Goal: Task Accomplishment & Management: Complete application form

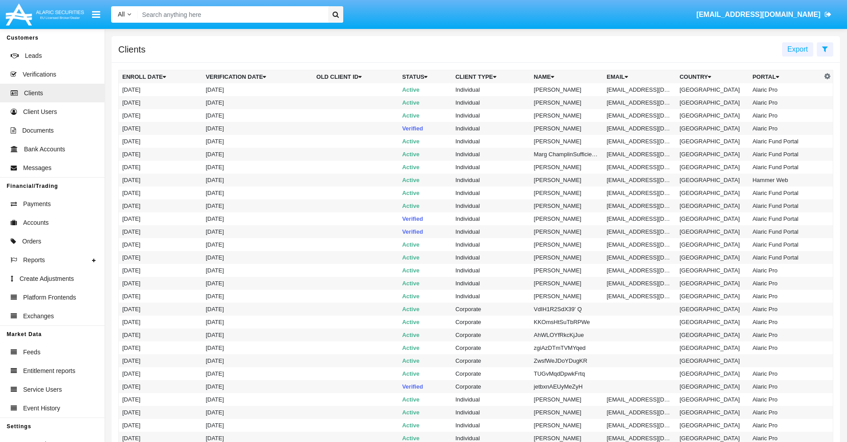
click at [825, 48] on icon at bounding box center [825, 48] width 6 height 7
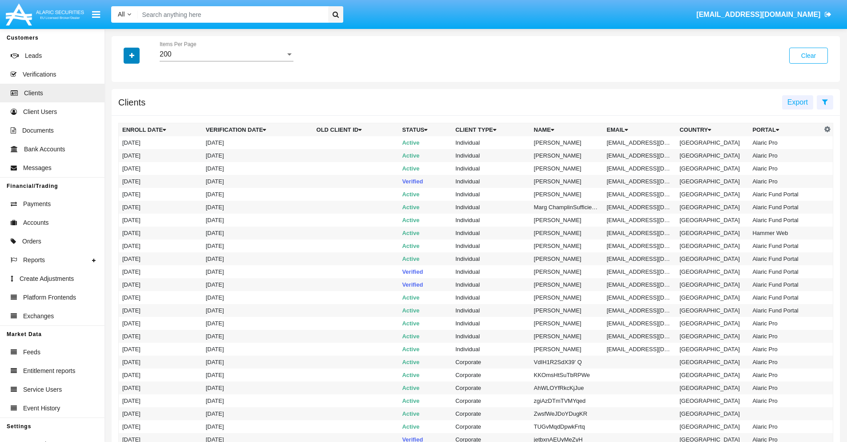
click at [132, 55] on icon "button" at bounding box center [131, 55] width 5 height 6
click at [138, 151] on span "Email" at bounding box center [138, 151] width 18 height 11
click at [122, 155] on input "Email" at bounding box center [122, 155] width 0 height 0
checkbox input "true"
click at [132, 55] on icon "button" at bounding box center [131, 55] width 5 height 6
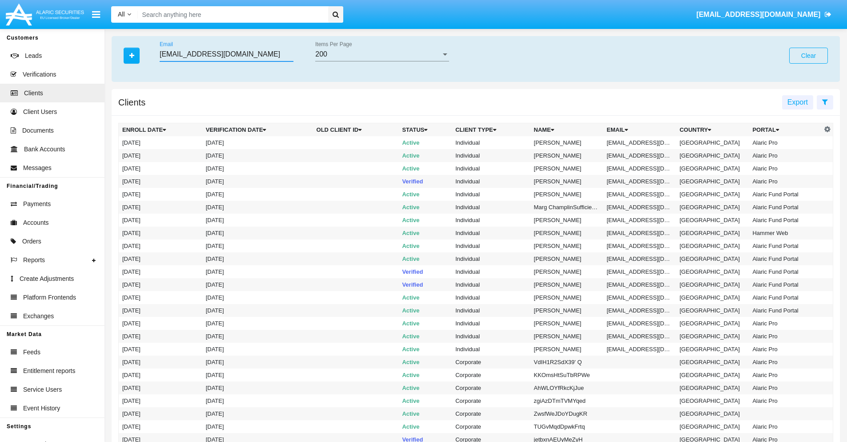
type input "fb2.3e6b1@9ydmmyj.tw"
click at [643, 142] on td "fb2.3e6b1@9ydmmyj.tw" at bounding box center [639, 142] width 73 height 13
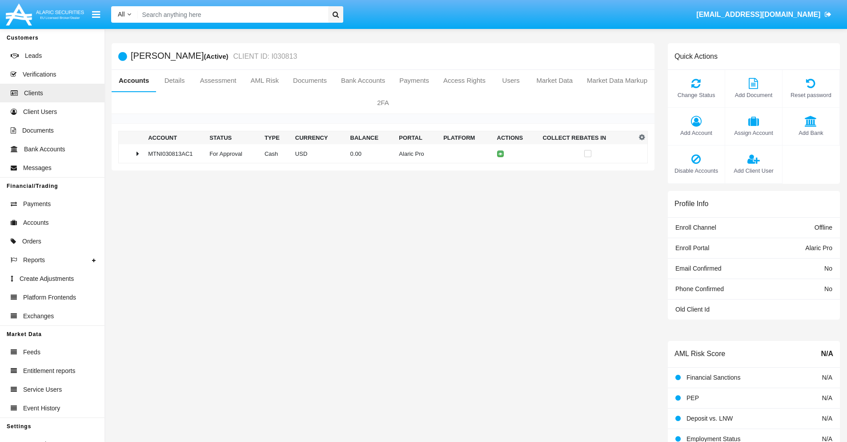
click at [811, 133] on span "Add Bank" at bounding box center [811, 133] width 48 height 8
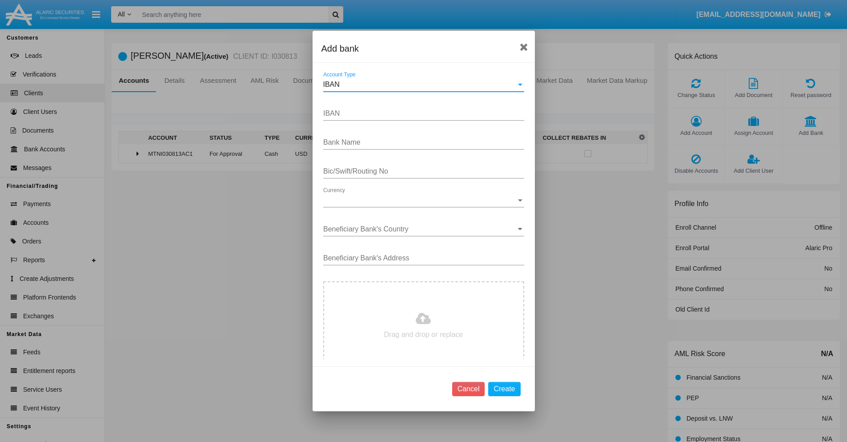
click at [420, 84] on div "IBAN" at bounding box center [419, 84] width 193 height 8
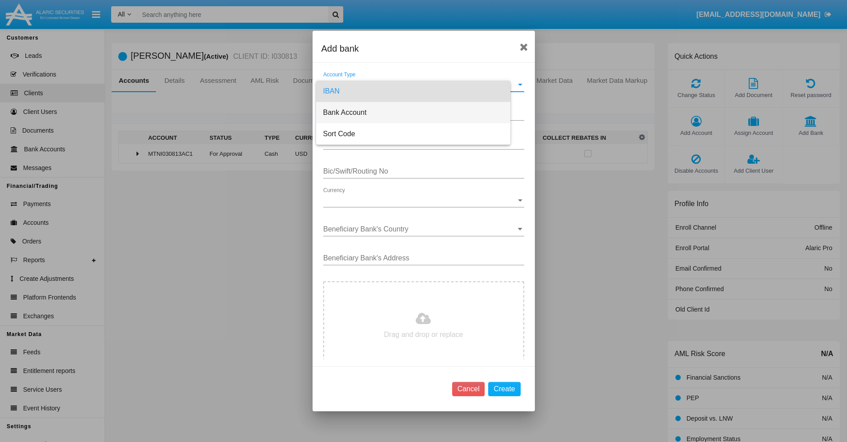
click at [420, 112] on span "Bank Account" at bounding box center [413, 112] width 180 height 21
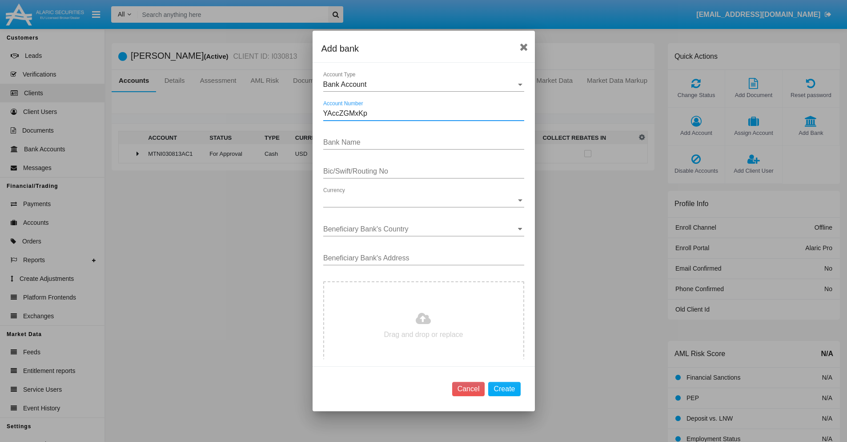
type input "YAccZGMxKp"
type input "OxLovdiBggKEmlR"
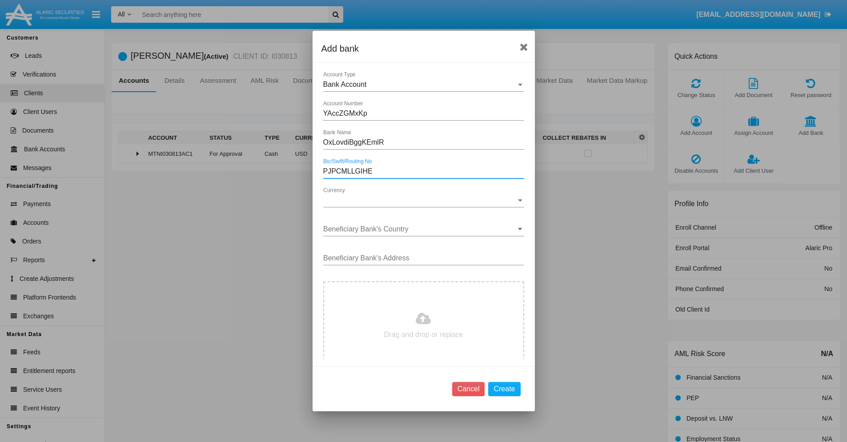
type input "PJPCMLLGIHE"
click at [420, 200] on span "Currency" at bounding box center [419, 200] width 193 height 8
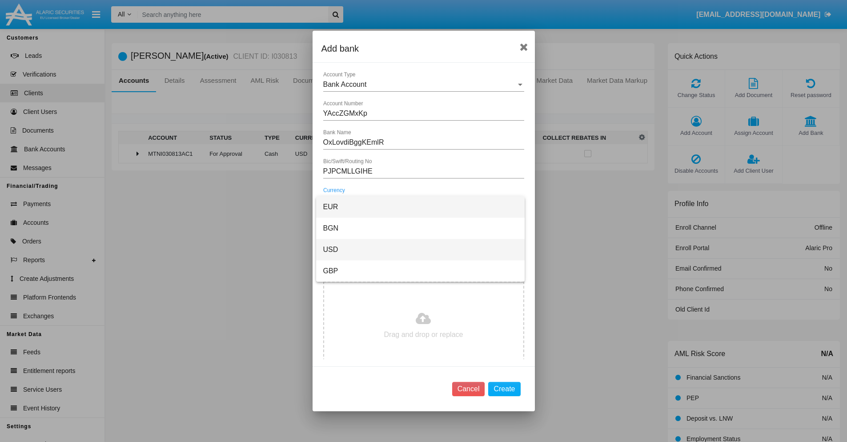
click at [420, 249] on span "USD" at bounding box center [420, 249] width 194 height 21
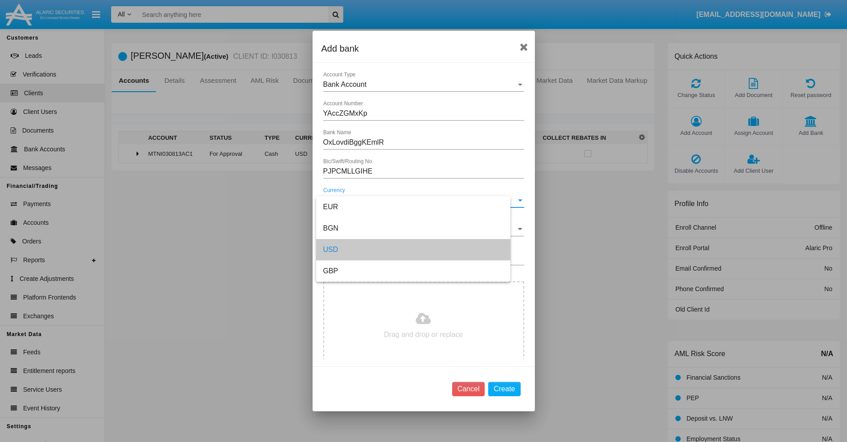
click at [420, 229] on input "Beneficiary Bank's Country" at bounding box center [423, 229] width 201 height 8
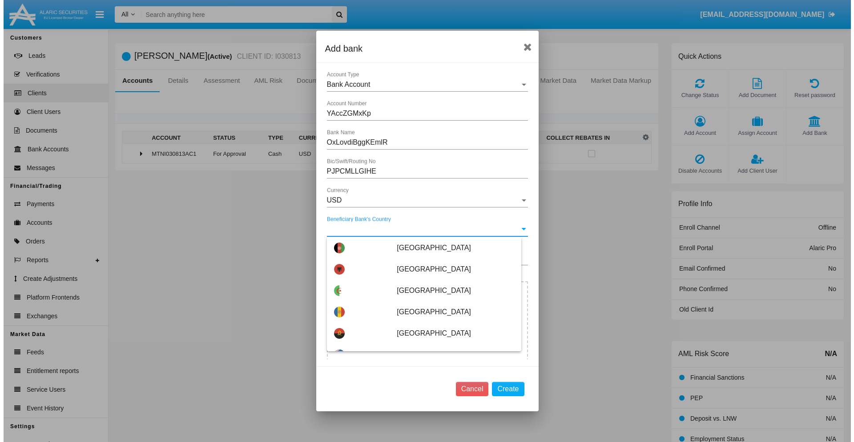
scroll to position [1401, 0]
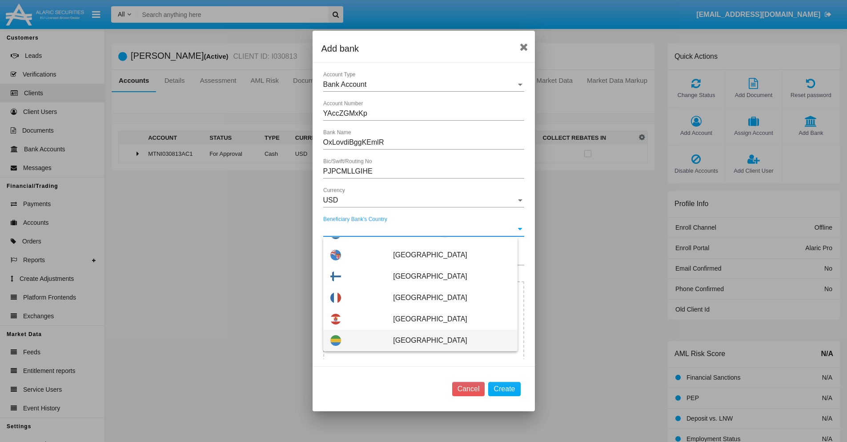
click at [447, 340] on span "Gabon" at bounding box center [451, 339] width 117 height 21
type input "Gabon"
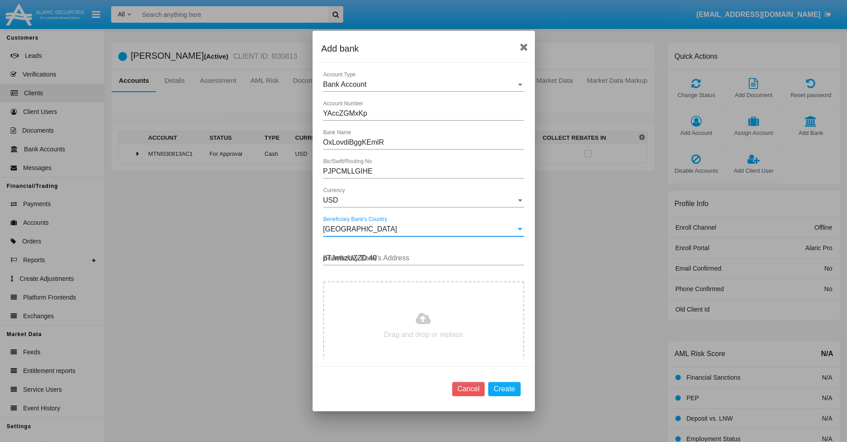
type input "pTJmszUZZD 403"
type input "C:\fakepath\bank-statement.png"
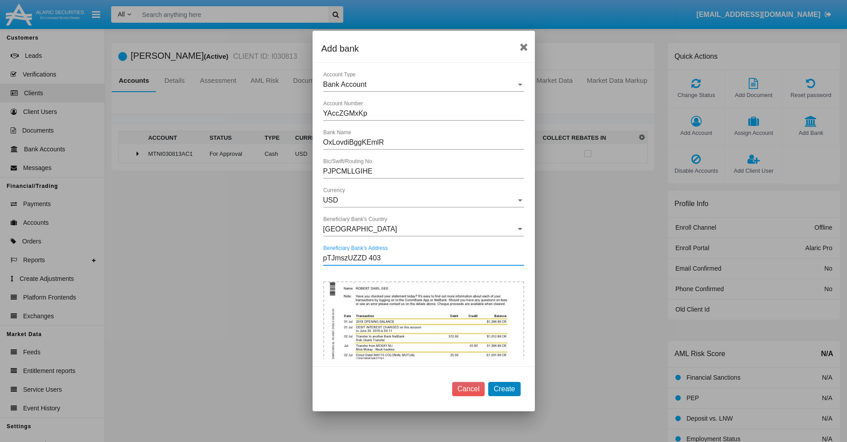
click at [504, 388] on button "Create" at bounding box center [504, 388] width 32 height 14
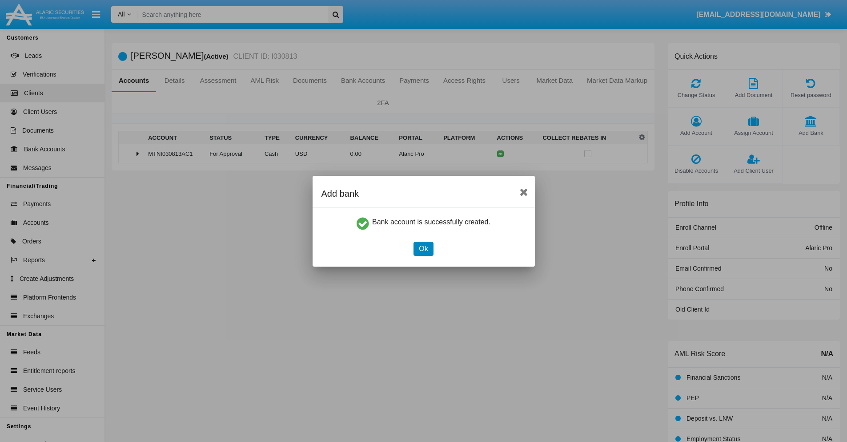
click at [423, 248] on button "Ok" at bounding box center [424, 248] width 20 height 14
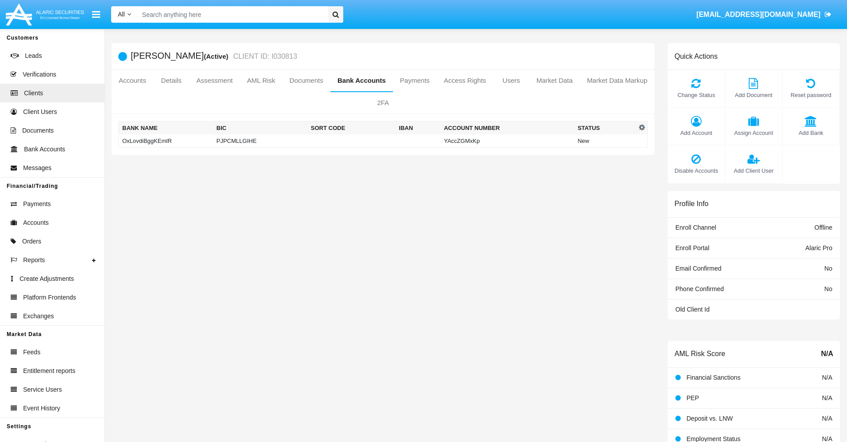
click at [165, 141] on td "OxLovdiBggKEmlR" at bounding box center [166, 140] width 94 height 13
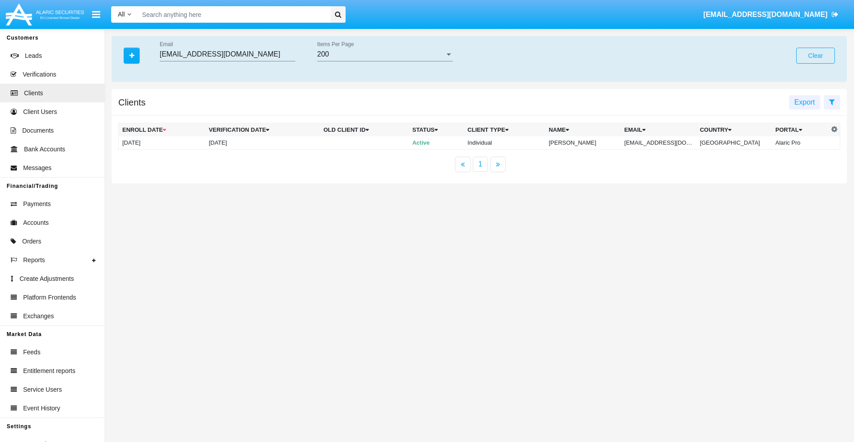
click at [815, 56] on button "Clear" at bounding box center [815, 56] width 39 height 16
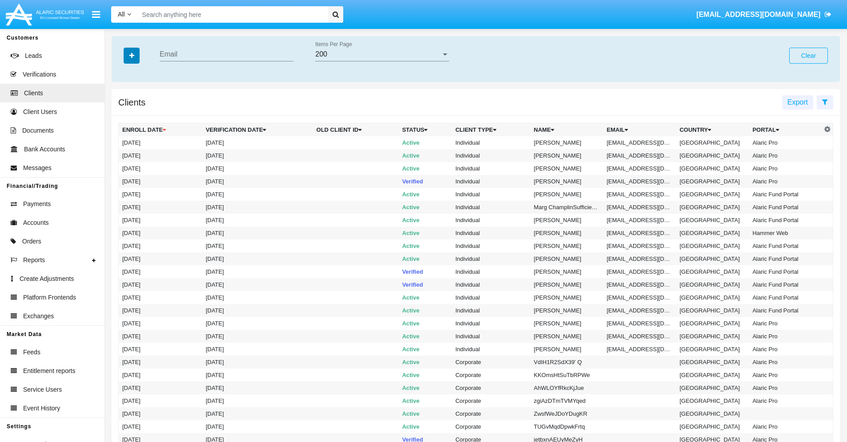
click at [132, 55] on icon "button" at bounding box center [131, 55] width 5 height 6
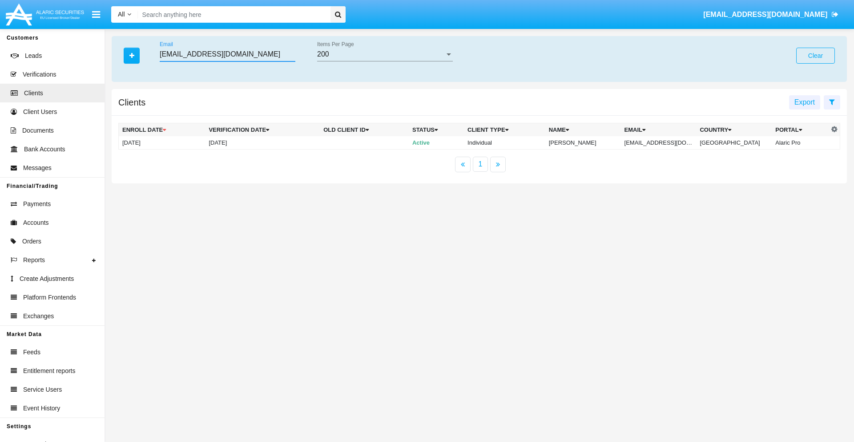
type input "fb2.3e6b1@9ydmmyj.tw"
click at [665, 142] on td "fb2.3e6b1@9ydmmyj.tw" at bounding box center [659, 142] width 76 height 13
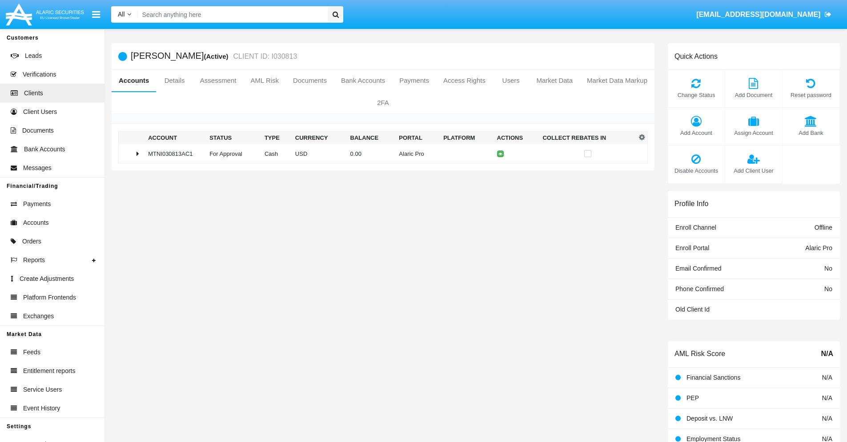
click at [811, 133] on span "Add Bank" at bounding box center [811, 133] width 48 height 8
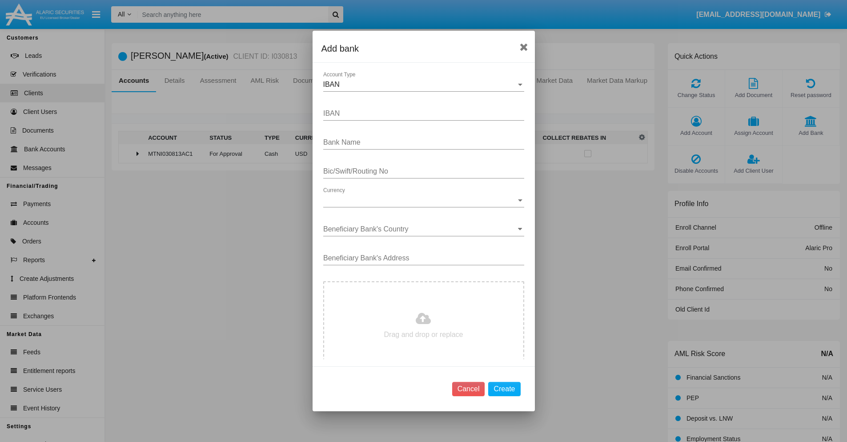
click at [420, 84] on div "IBAN" at bounding box center [419, 84] width 193 height 8
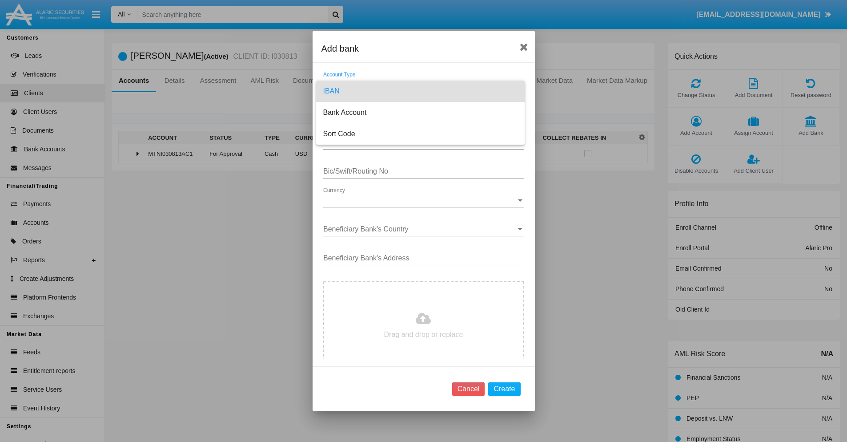
click at [420, 91] on span "IBAN" at bounding box center [420, 90] width 194 height 21
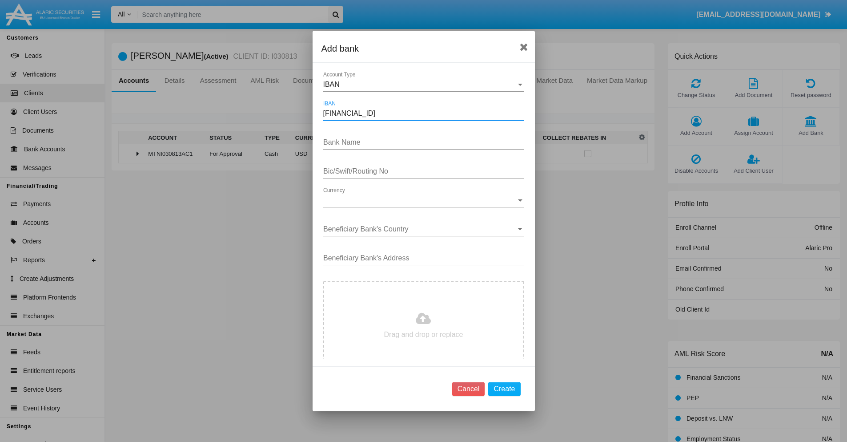
type input "DE31500105175143186793"
type input "xYNqKYYeQMYHeDd"
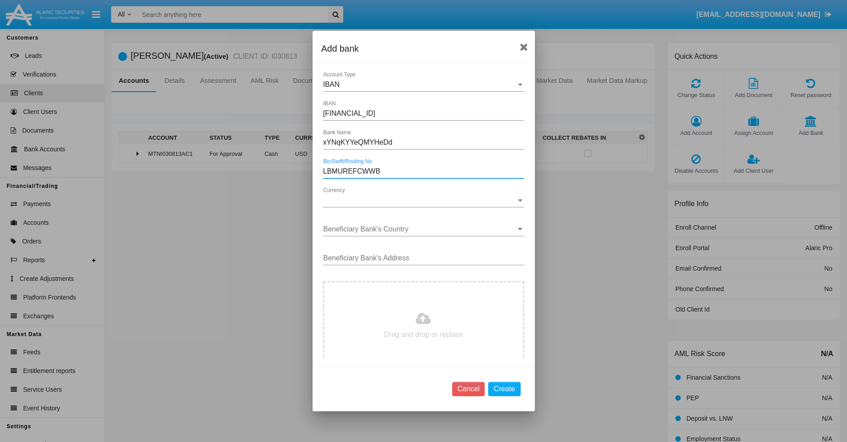
type input "LBMUREFCWWB"
click at [420, 200] on span "Currency" at bounding box center [419, 200] width 193 height 8
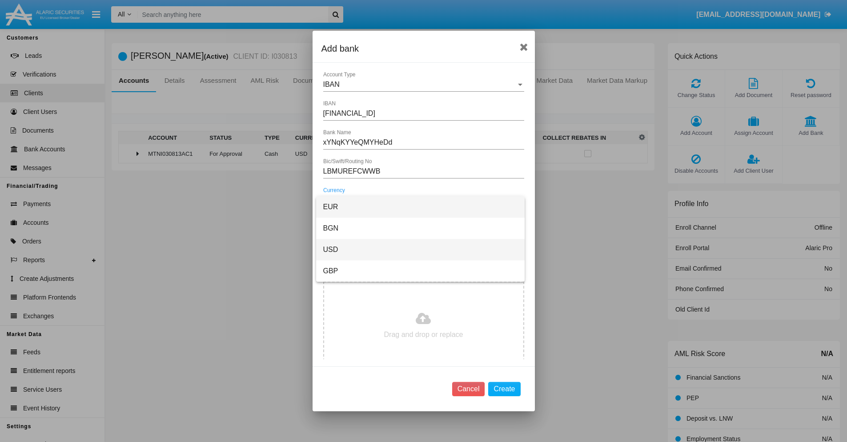
click at [420, 249] on span "USD" at bounding box center [420, 249] width 194 height 21
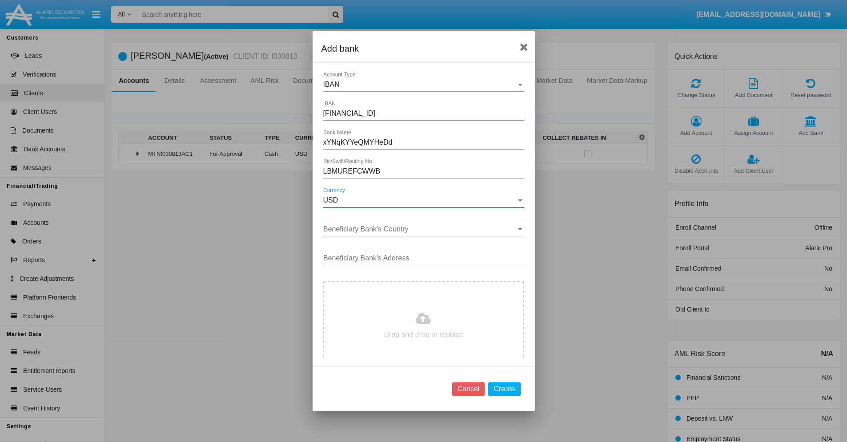
click at [420, 229] on input "Beneficiary Bank's Country" at bounding box center [423, 229] width 201 height 8
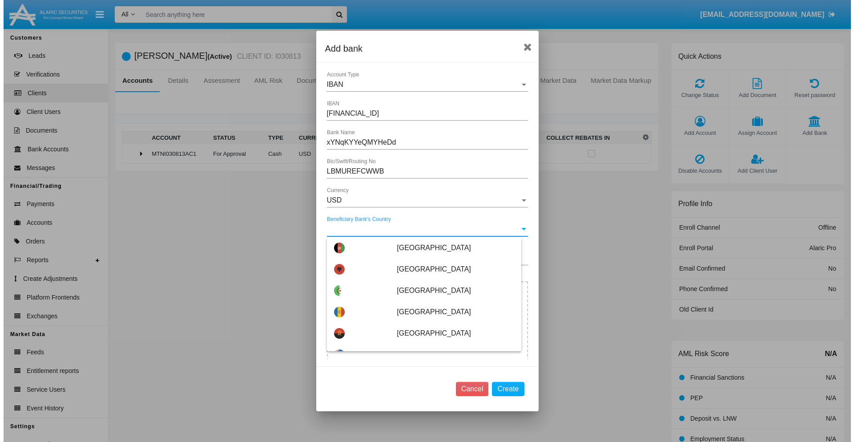
scroll to position [2703, 0]
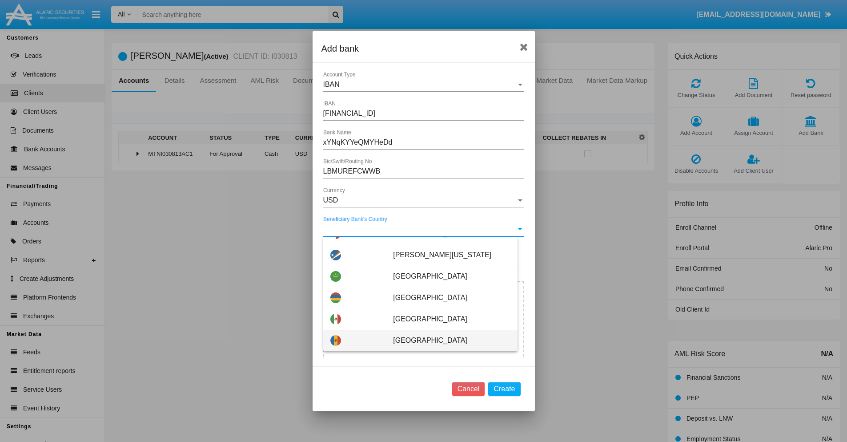
click at [447, 340] on span "Moldova" at bounding box center [451, 339] width 117 height 21
type input "Moldova"
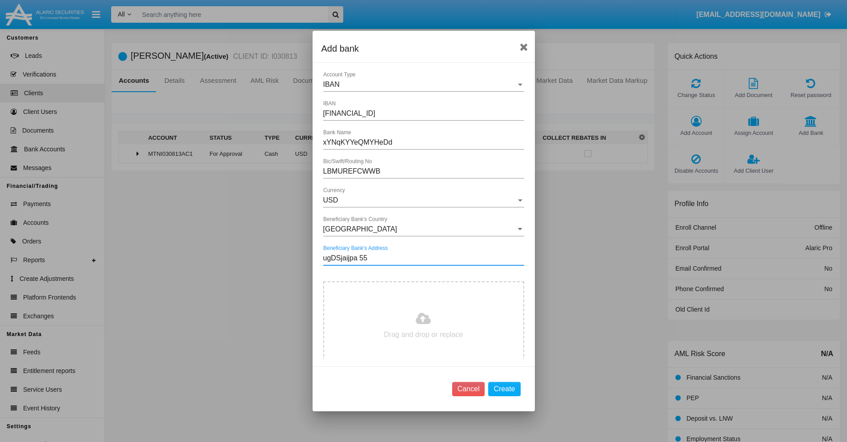
type input "ugDSjaijpa 553"
type input "C:\fakepath\bank-statement.png"
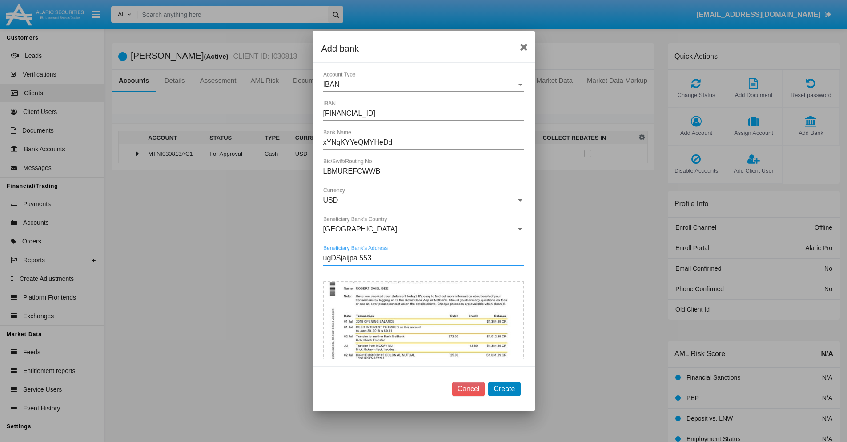
click at [504, 388] on button "Create" at bounding box center [504, 388] width 32 height 14
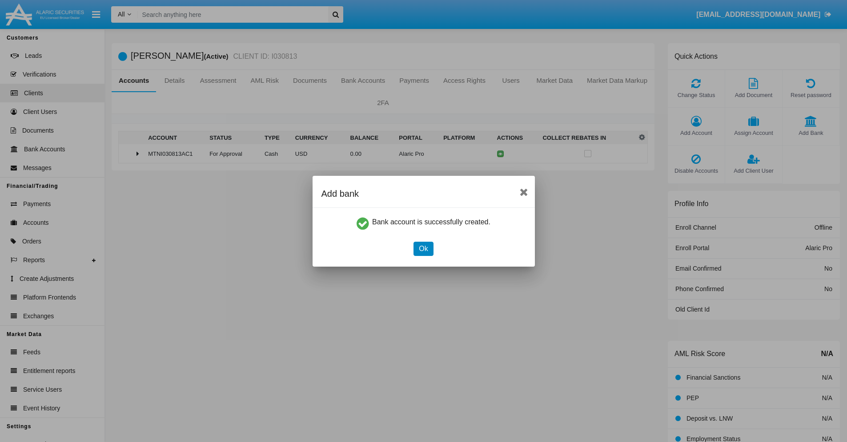
click at [423, 248] on button "Ok" at bounding box center [424, 248] width 20 height 14
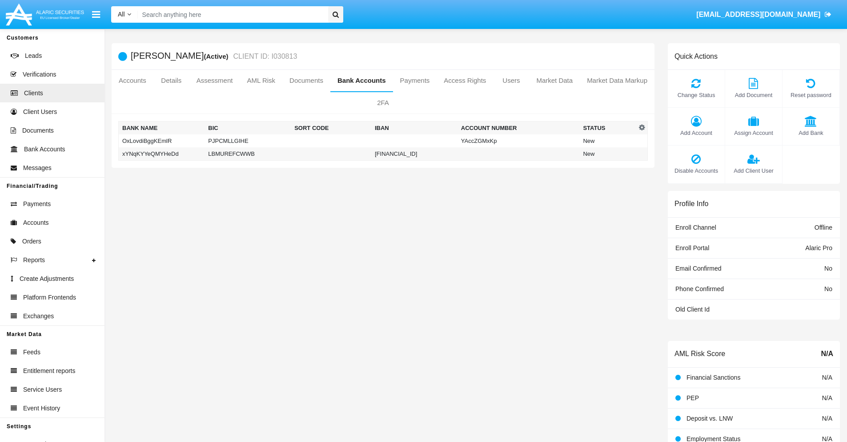
click at [161, 153] on td "xYNqKYYeQMYHeDd" at bounding box center [162, 153] width 86 height 13
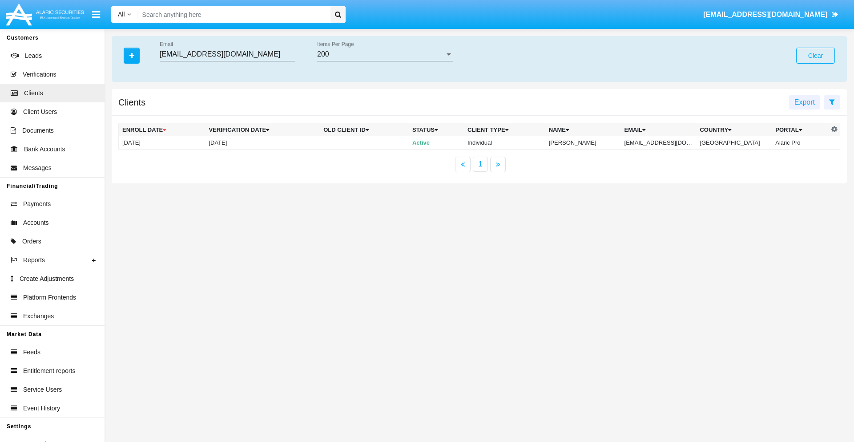
click at [815, 56] on button "Clear" at bounding box center [815, 56] width 39 height 16
click at [132, 55] on icon "button" at bounding box center [131, 55] width 5 height 6
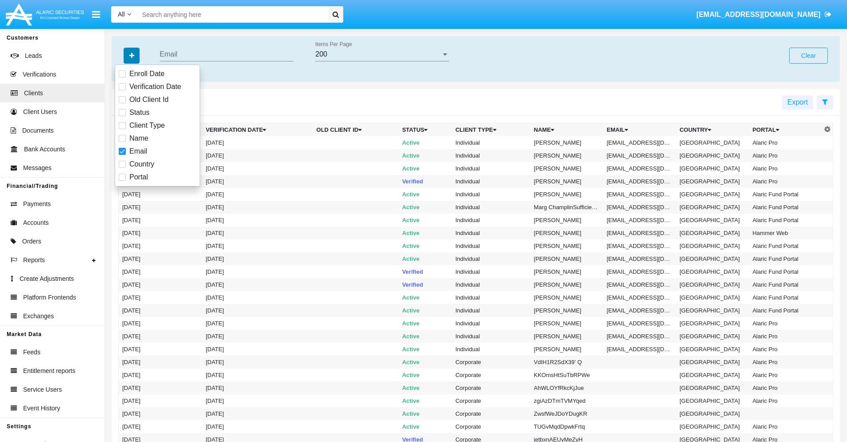
click at [132, 55] on icon "button" at bounding box center [131, 55] width 5 height 6
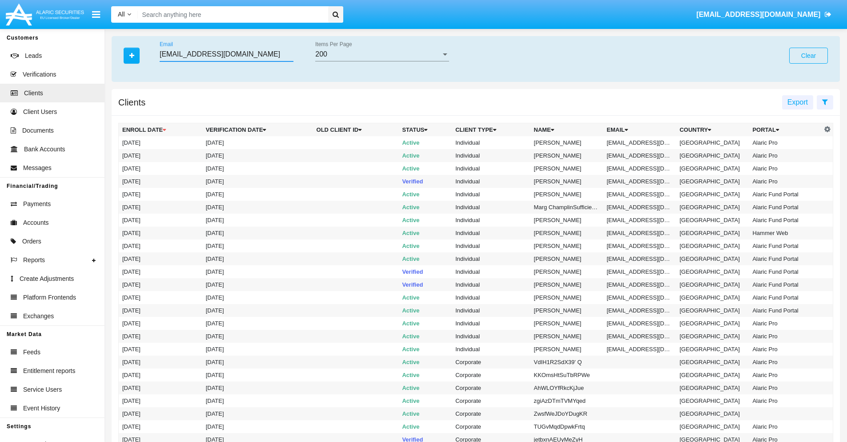
type input "fb2.3e6b1@9ydmmyj.tw"
click at [643, 142] on td "fb2.3e6b1@9ydmmyj.tw" at bounding box center [639, 142] width 73 height 13
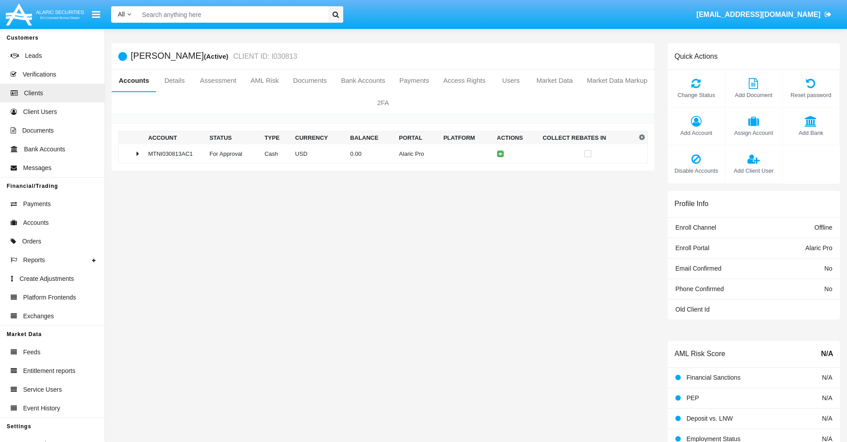
click at [811, 133] on span "Add Bank" at bounding box center [811, 133] width 48 height 8
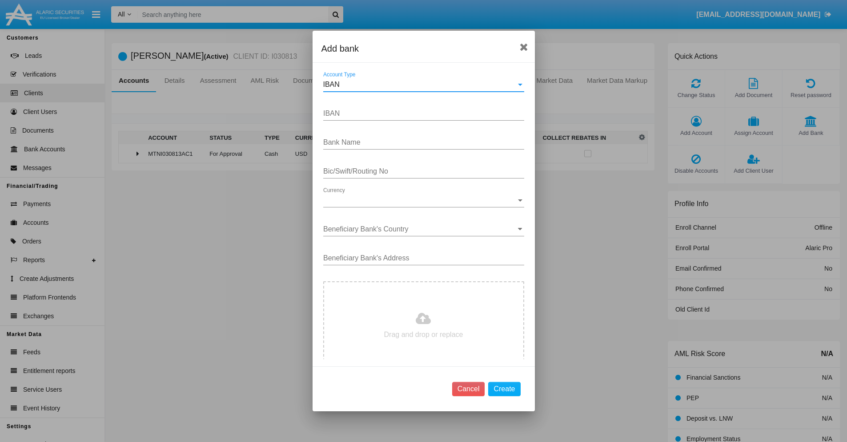
click at [420, 84] on div "IBAN" at bounding box center [419, 84] width 193 height 8
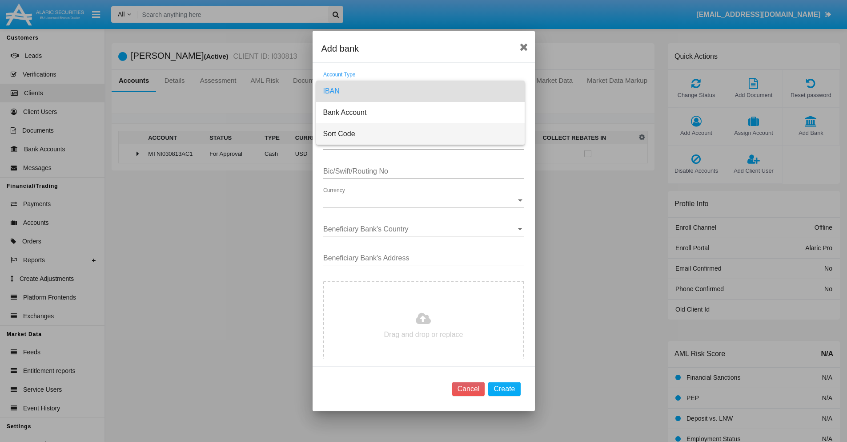
click at [420, 134] on span "Sort Code" at bounding box center [420, 133] width 194 height 21
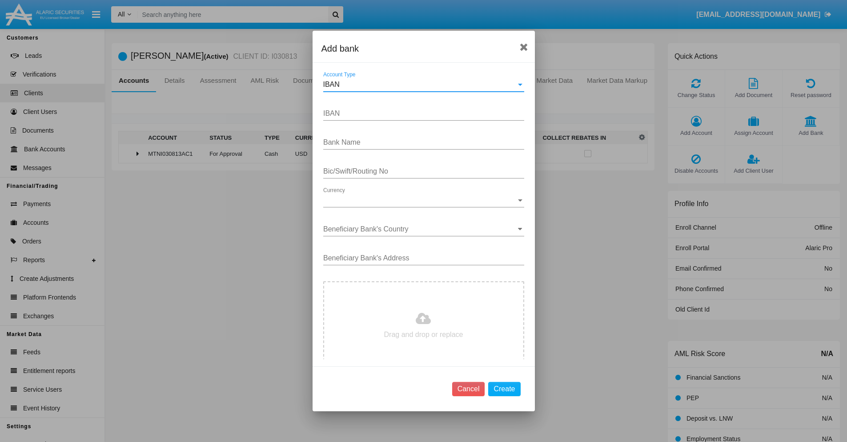
type input "United Kingdom"
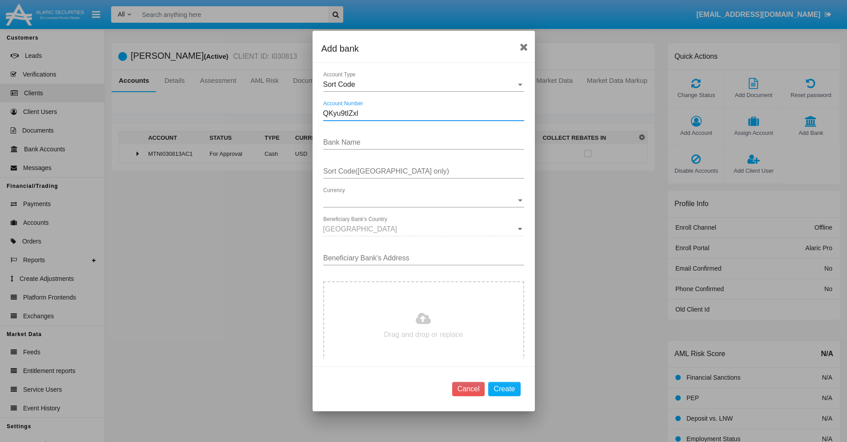
type input "QKyu9tIZxl"
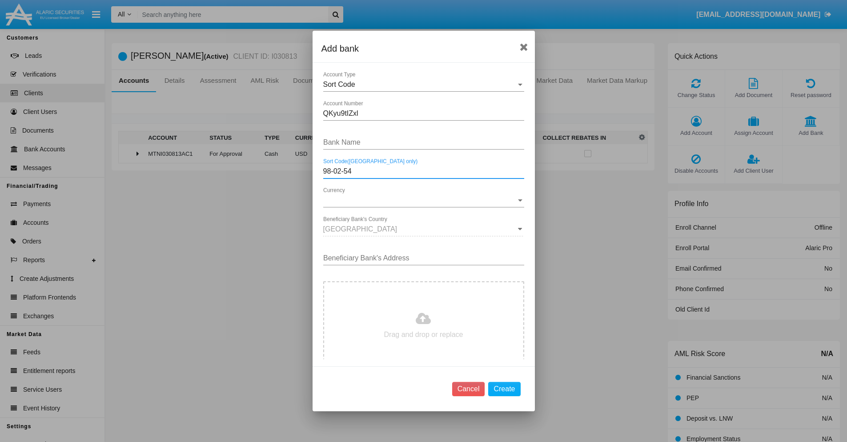
type input "98-02-54"
type input "xoCQihnjbZlDiFB"
click at [420, 200] on span "Currency" at bounding box center [419, 200] width 193 height 8
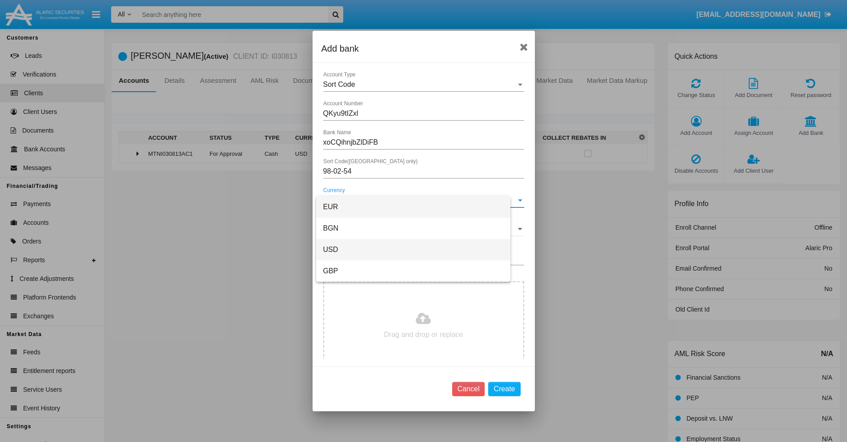
click at [420, 249] on span "USD" at bounding box center [413, 249] width 180 height 21
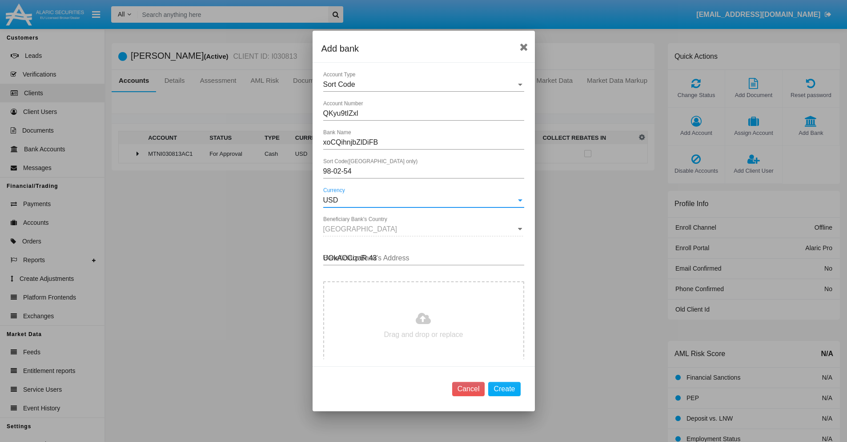
type input "UOkAOCizaR 436"
type input "C:\fakepath\bank-statement.png"
